Goal: Task Accomplishment & Management: Use online tool/utility

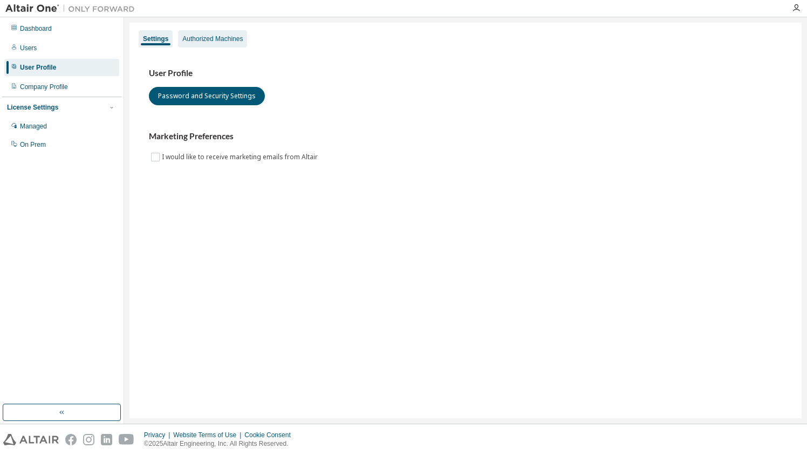
click at [219, 37] on div "Authorized Machines" at bounding box center [212, 39] width 60 height 9
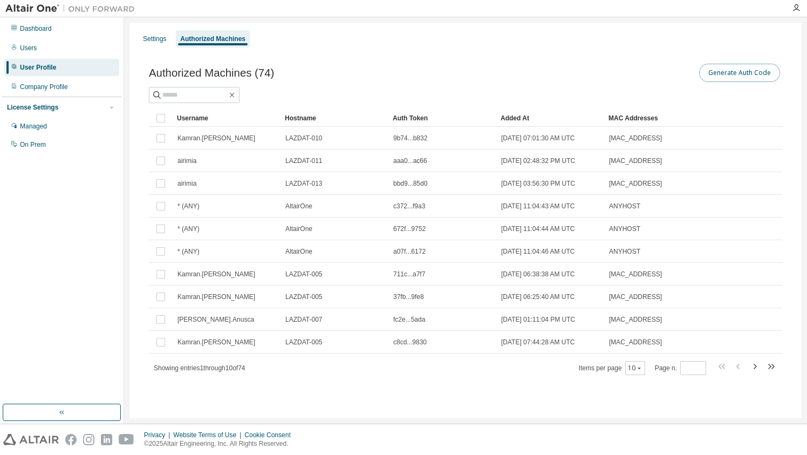
click at [744, 68] on button "Generate Auth Code" at bounding box center [739, 73] width 81 height 18
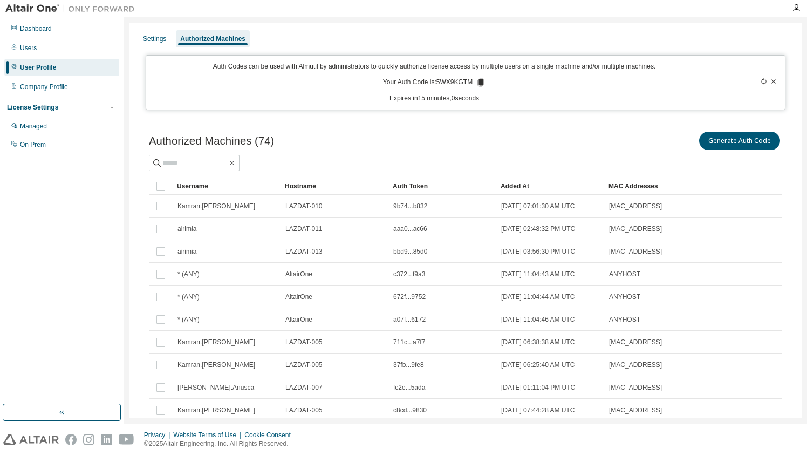
click at [444, 83] on p "Your Auth Code is: 5WX9KGTM" at bounding box center [434, 83] width 102 height 10
copy p "5WX9KGTM"
